Goal: Participate in discussion: Engage in conversation with other users on a specific topic

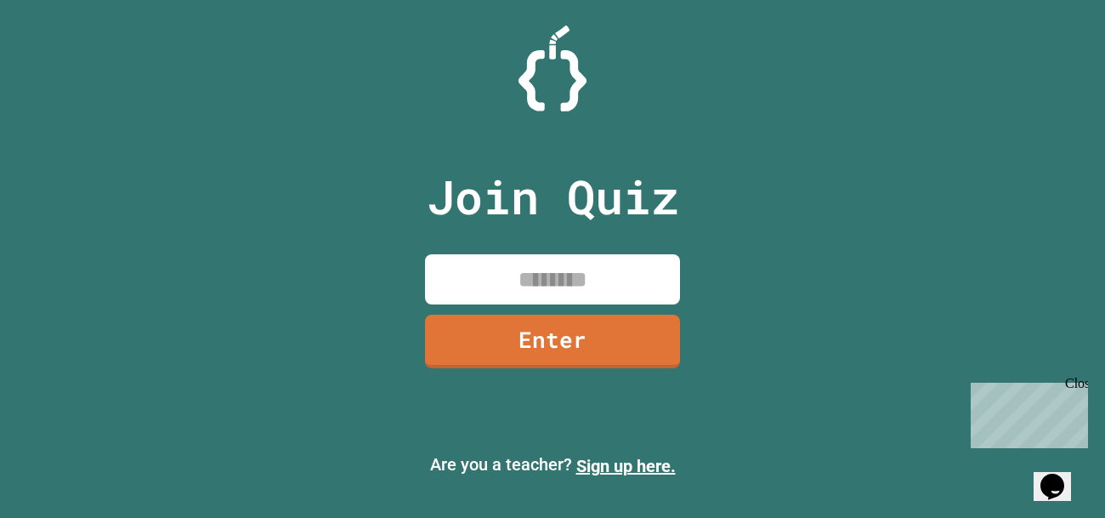
click at [541, 284] on input at bounding box center [552, 279] width 255 height 50
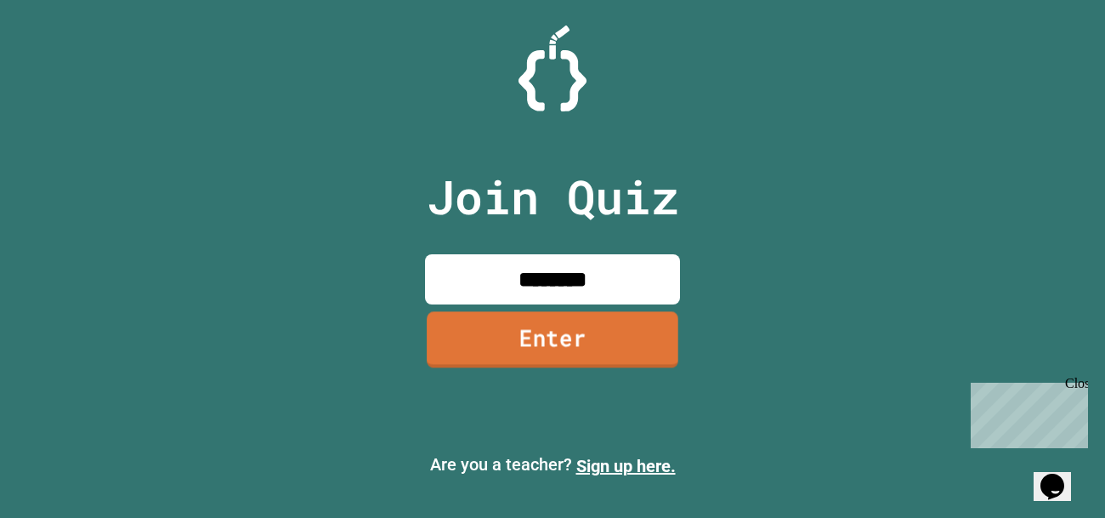
type input "********"
click at [559, 338] on link "Enter" at bounding box center [553, 339] width 252 height 56
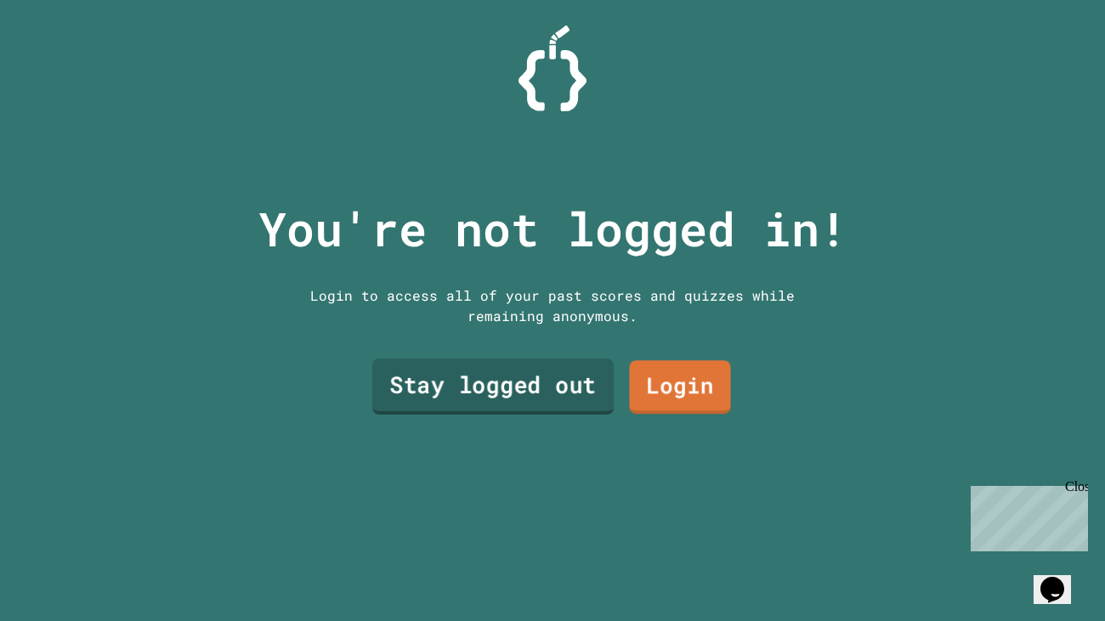
click at [483, 384] on link "Stay logged out" at bounding box center [492, 387] width 241 height 56
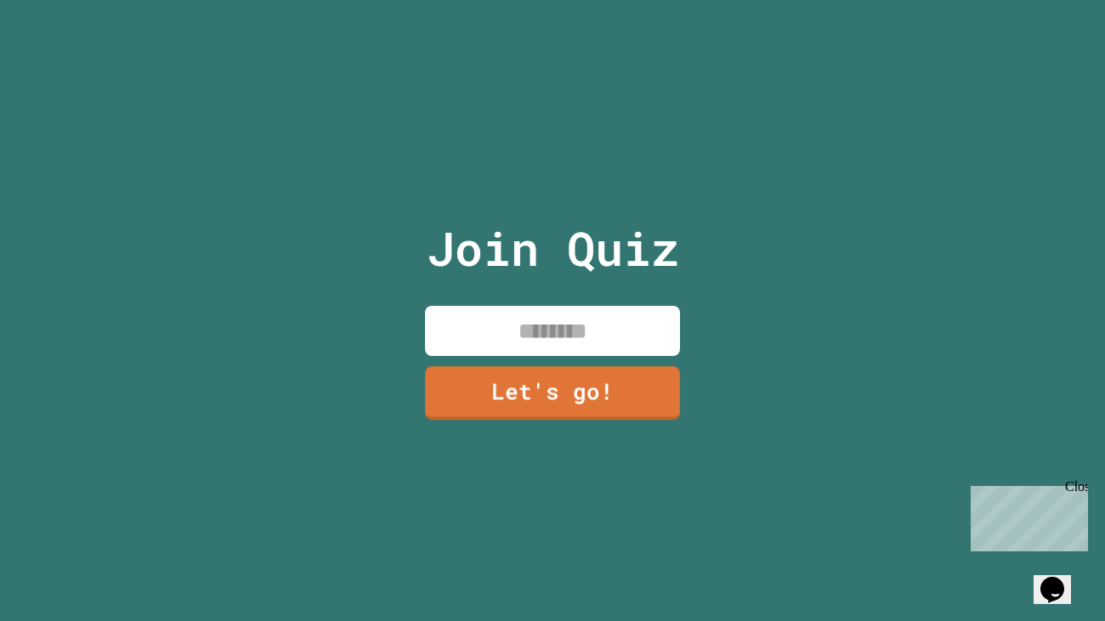
click at [553, 356] on div "Join Quiz Let's go!" at bounding box center [553, 310] width 286 height 621
click at [544, 344] on input at bounding box center [552, 331] width 255 height 50
type input "******"
click at [569, 386] on link "Let's go!" at bounding box center [553, 393] width 256 height 54
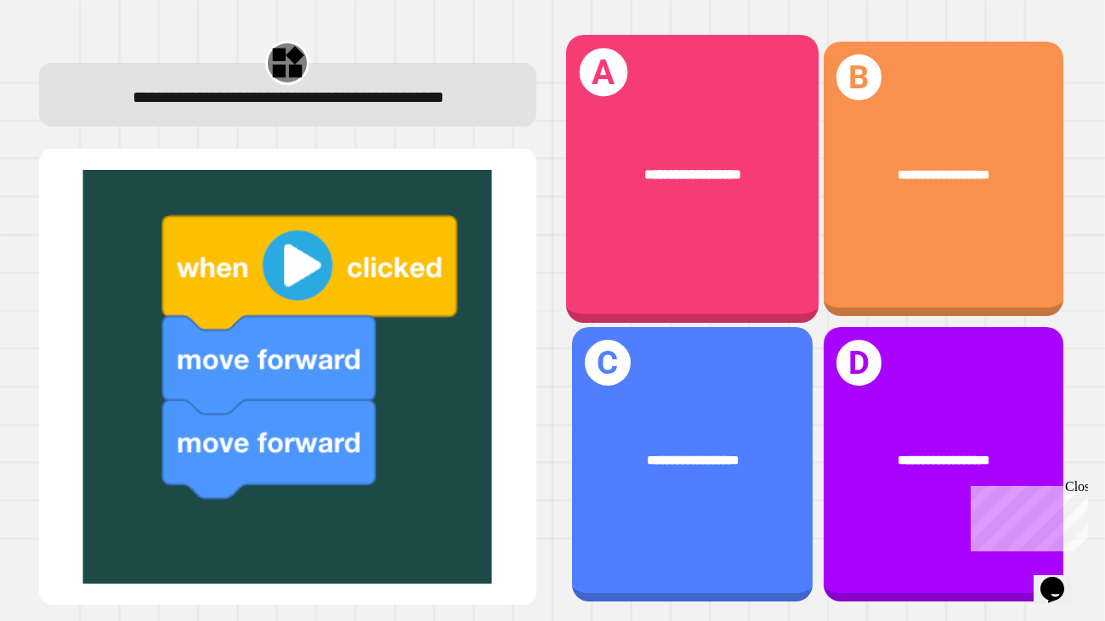
click at [637, 221] on div "**********" at bounding box center [692, 179] width 252 height 288
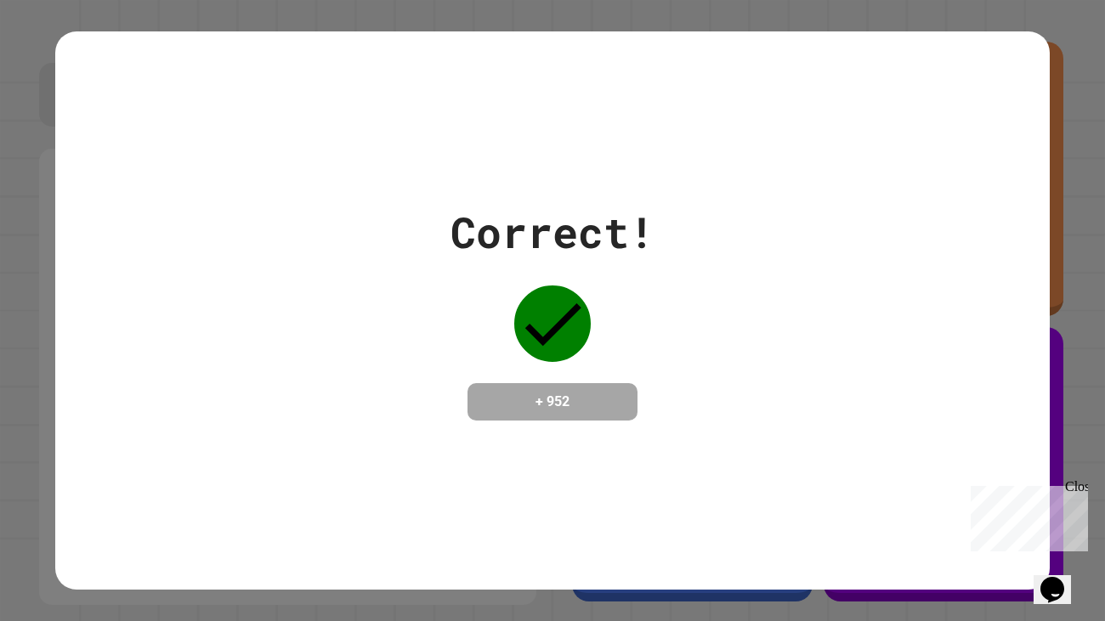
click at [1072, 490] on div "Close" at bounding box center [1075, 489] width 21 height 21
click at [1072, 490] on div "Correct! + 952" at bounding box center [552, 310] width 1105 height 621
click at [784, 421] on div "Correct! + 952" at bounding box center [552, 311] width 994 height 220
click at [555, 318] on icon at bounding box center [553, 324] width 56 height 42
click at [525, 439] on div "Correct! + 952" at bounding box center [552, 310] width 994 height 559
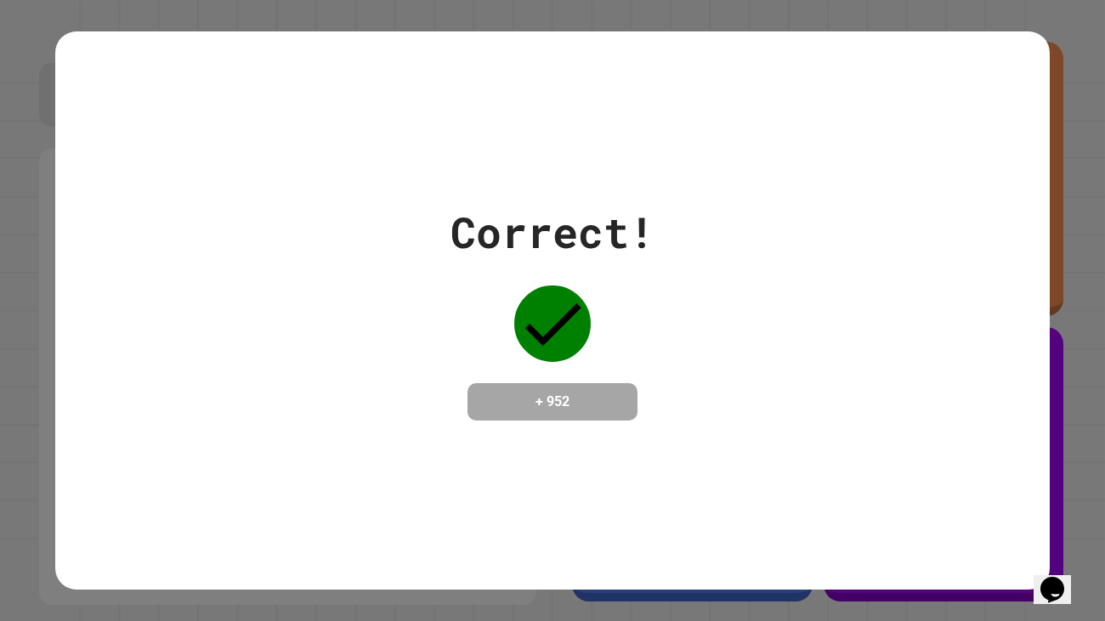
click at [300, 289] on div "Correct! + 952" at bounding box center [552, 311] width 994 height 220
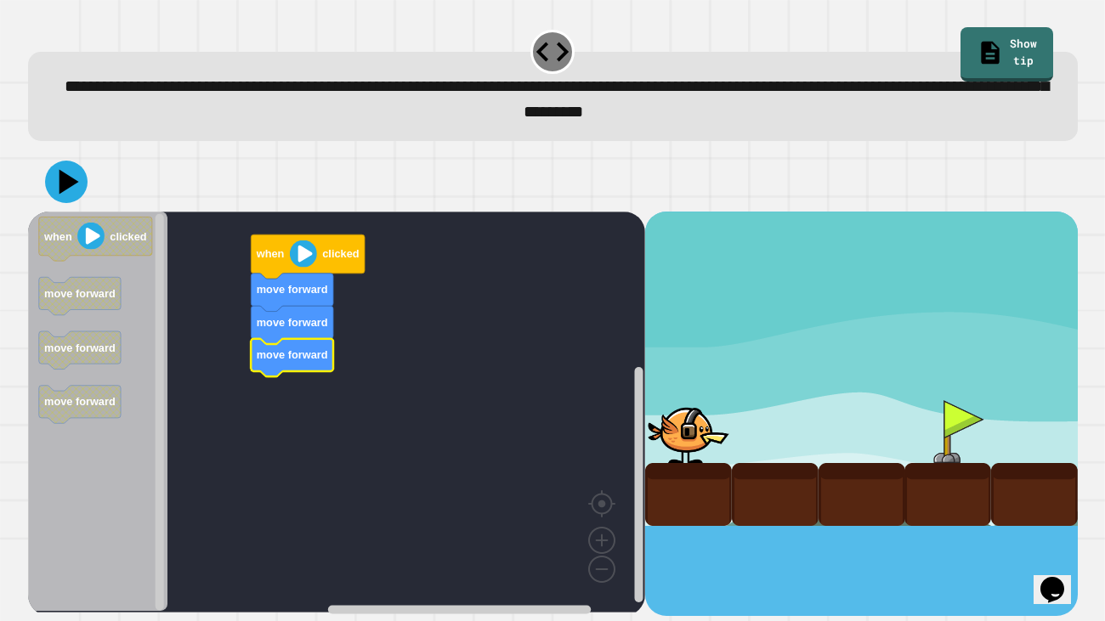
click at [294, 248] on image "Blockly Workspace" at bounding box center [302, 253] width 27 height 27
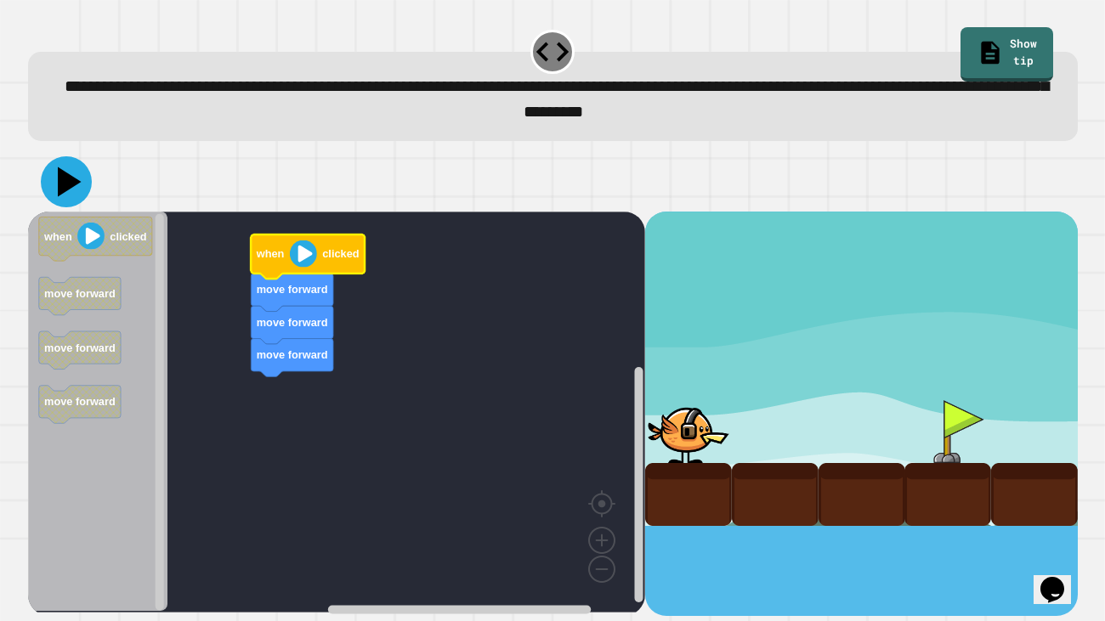
click at [80, 184] on icon at bounding box center [66, 181] width 51 height 51
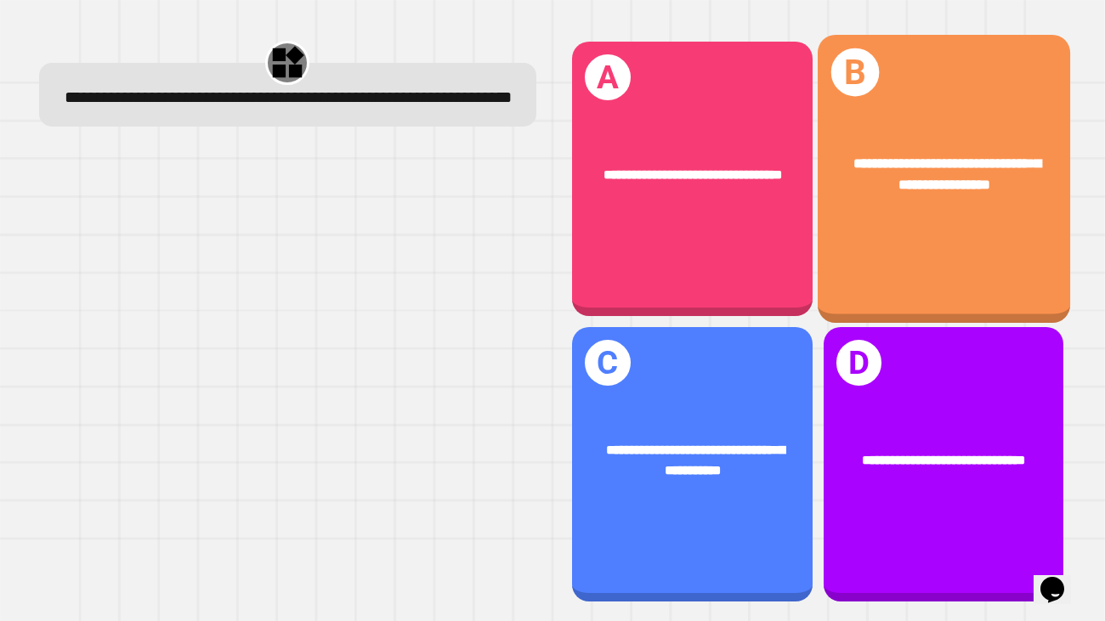
click at [841, 220] on div "**********" at bounding box center [943, 174] width 252 height 99
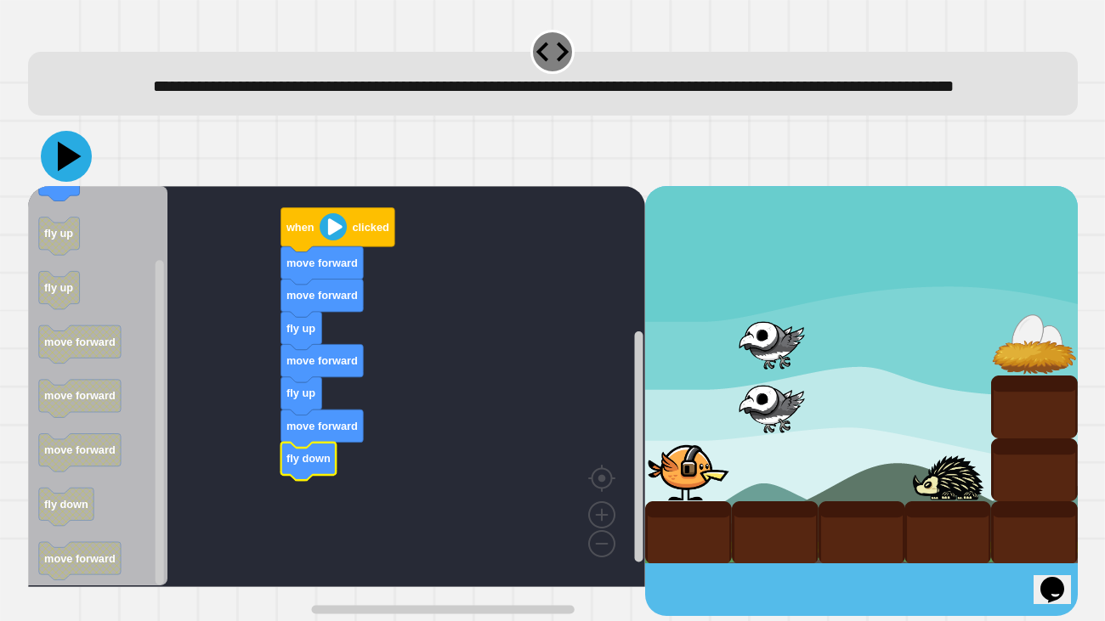
click at [75, 182] on icon at bounding box center [66, 156] width 51 height 51
click at [76, 182] on icon at bounding box center [66, 156] width 51 height 51
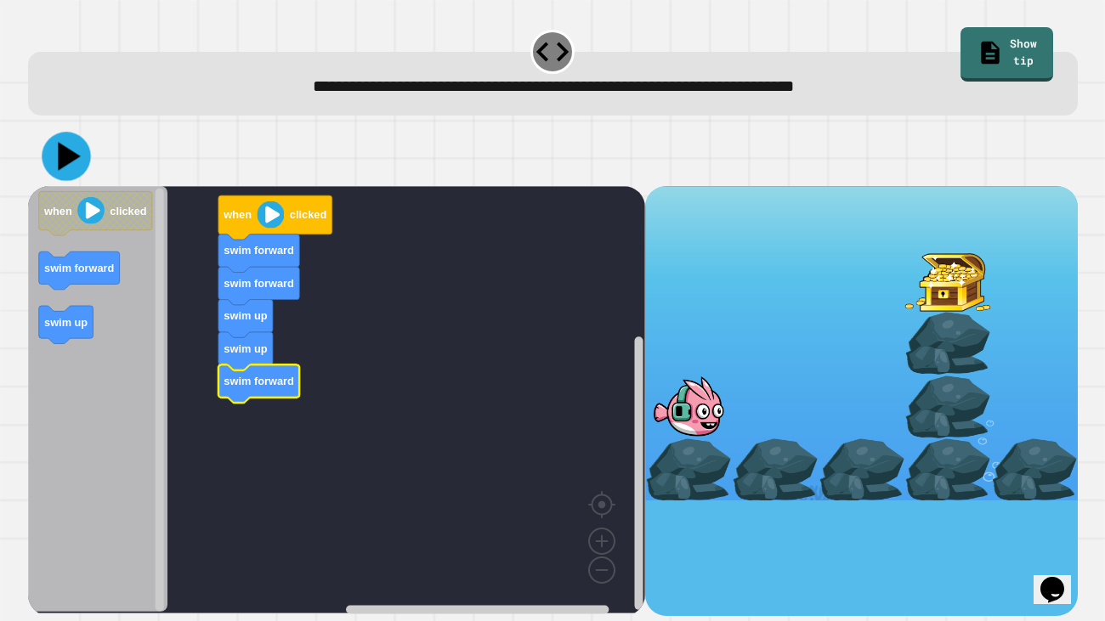
click at [73, 185] on div at bounding box center [552, 156] width 1049 height 59
click at [68, 176] on icon at bounding box center [66, 157] width 48 height 48
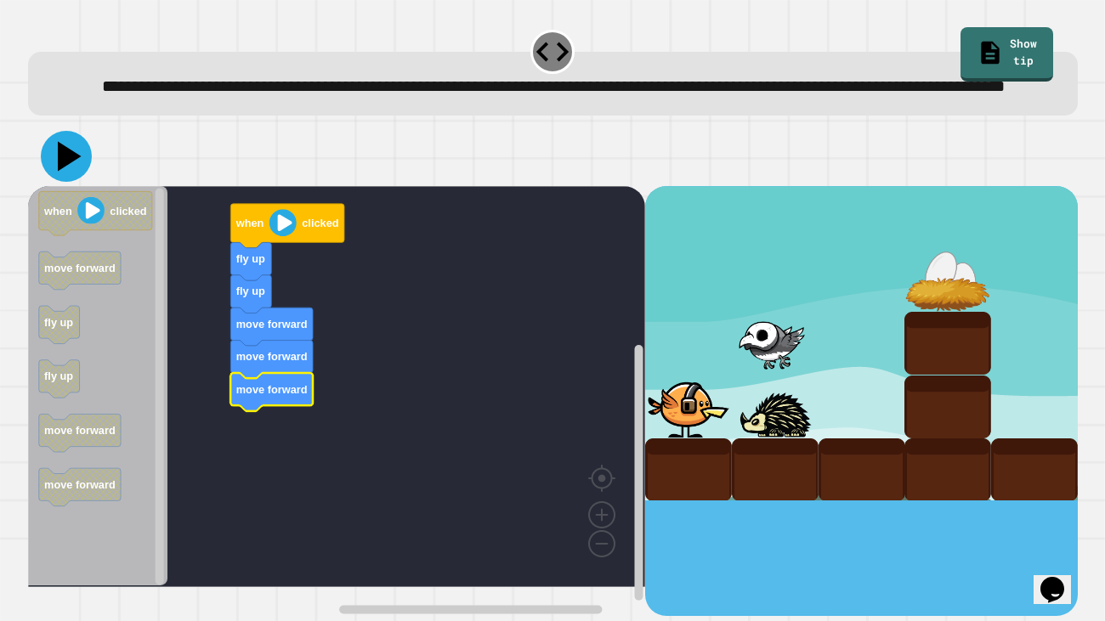
click at [59, 172] on icon at bounding box center [70, 157] width 24 height 30
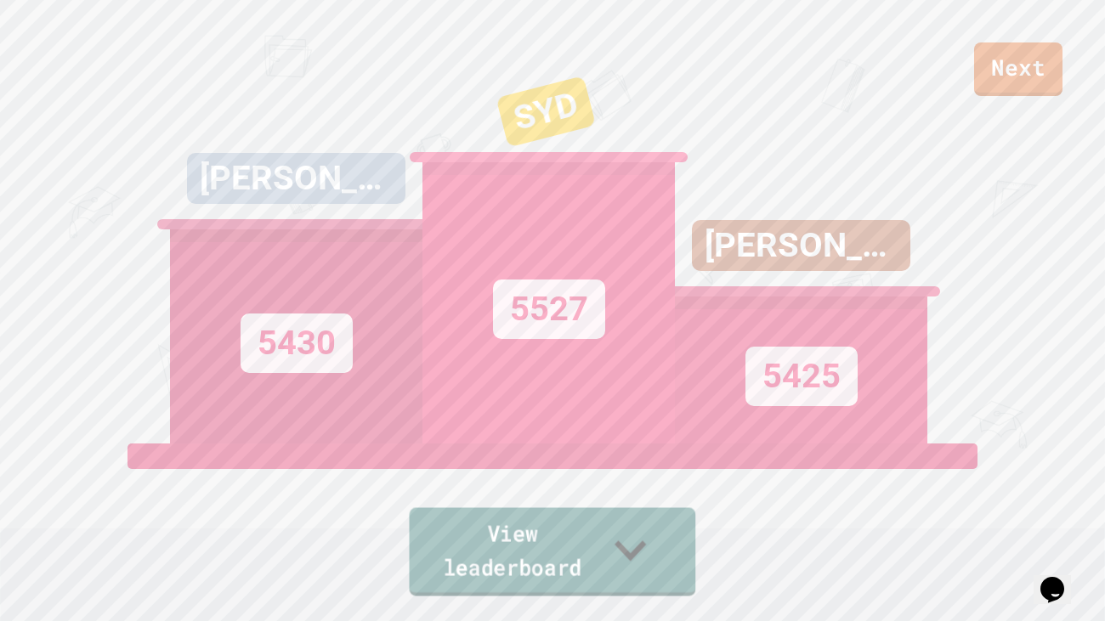
click at [628, 517] on link "View leaderboard" at bounding box center [553, 552] width 286 height 88
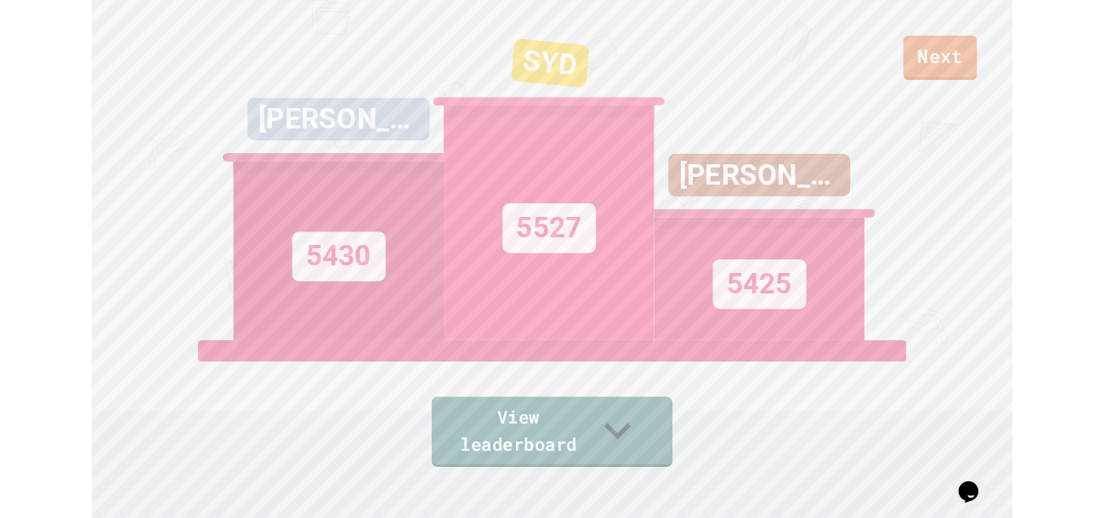
scroll to position [34, 0]
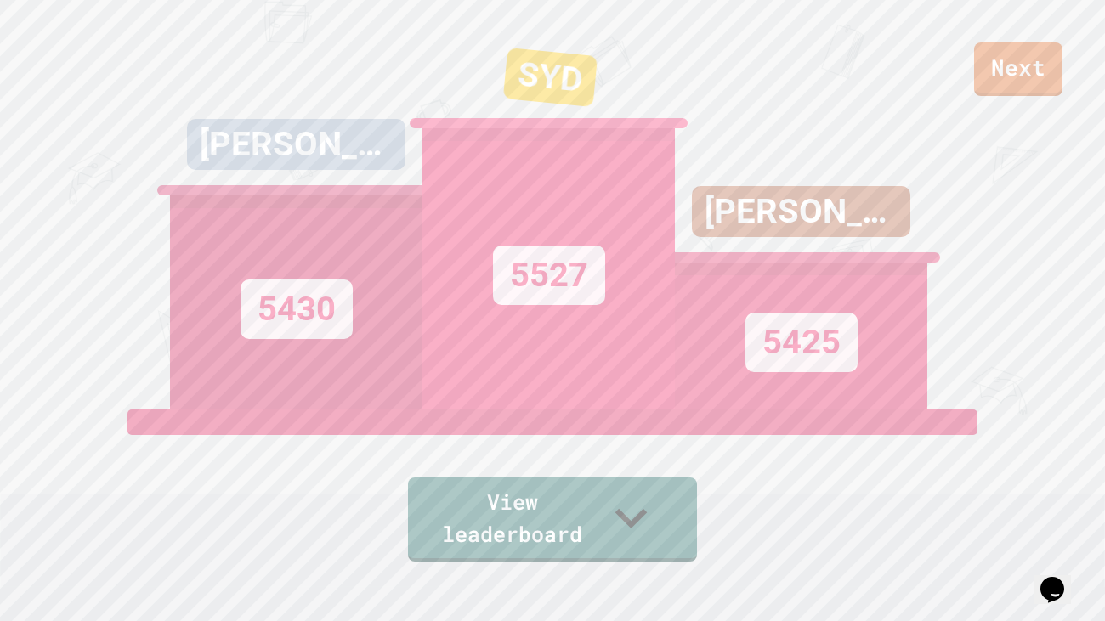
click at [628, 517] on div "Next [PERSON_NAME] 5430 SYD 5527 [PERSON_NAME] 5425 View leaderboard" at bounding box center [552, 276] width 1105 height 621
